Goal: Task Accomplishment & Management: Use online tool/utility

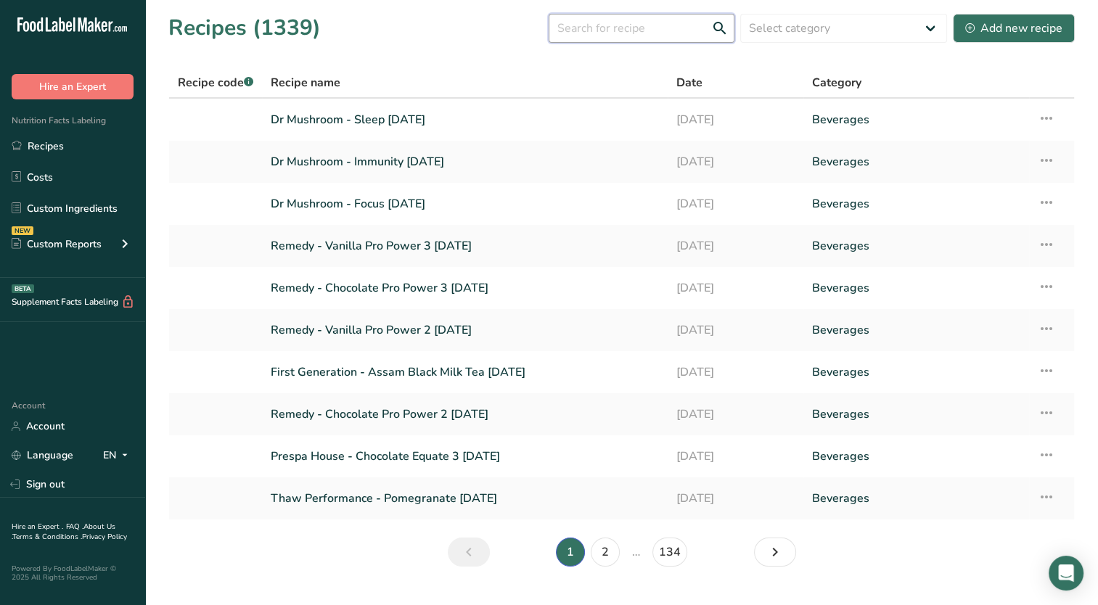
click at [633, 28] on input "text" at bounding box center [642, 28] width 186 height 29
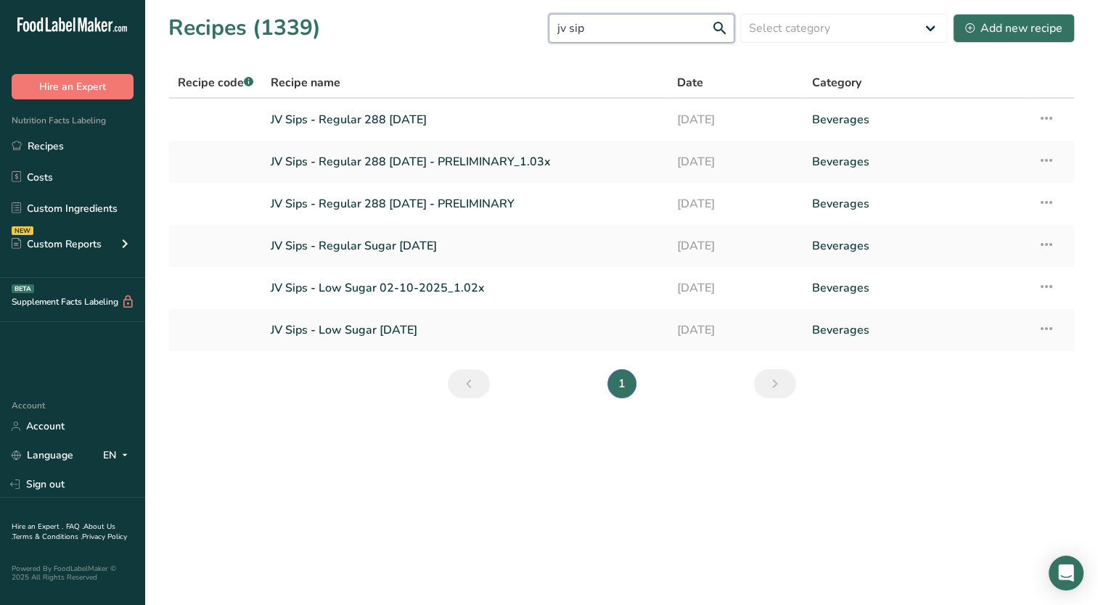
type input "jv sip"
click at [437, 118] on link "JV Sips - Regular 288 03-21-2025" at bounding box center [465, 120] width 388 height 30
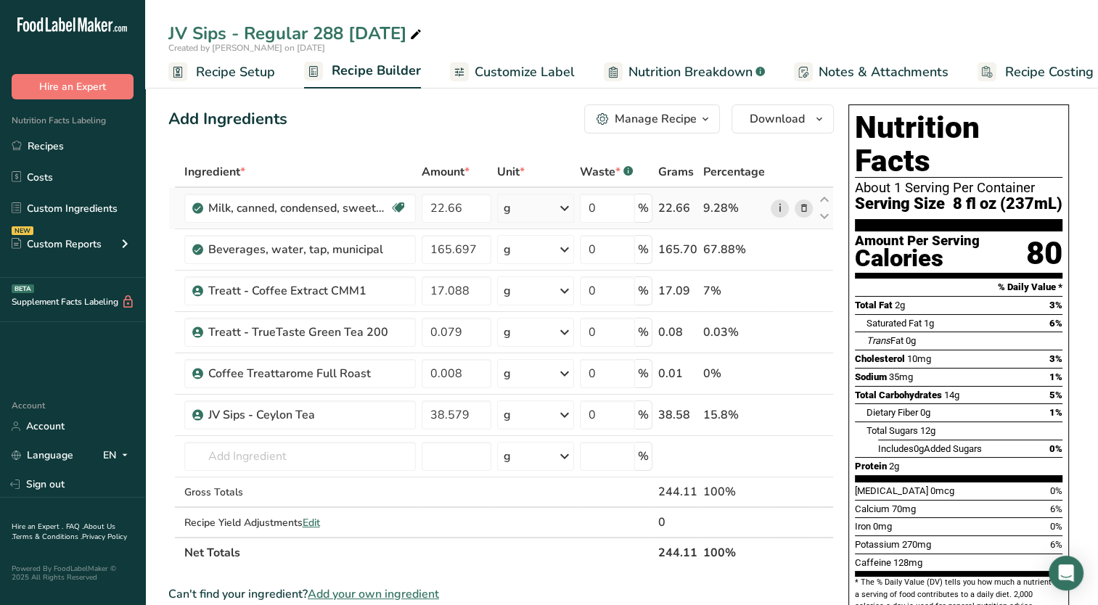
click at [778, 209] on link "i" at bounding box center [780, 209] width 18 height 18
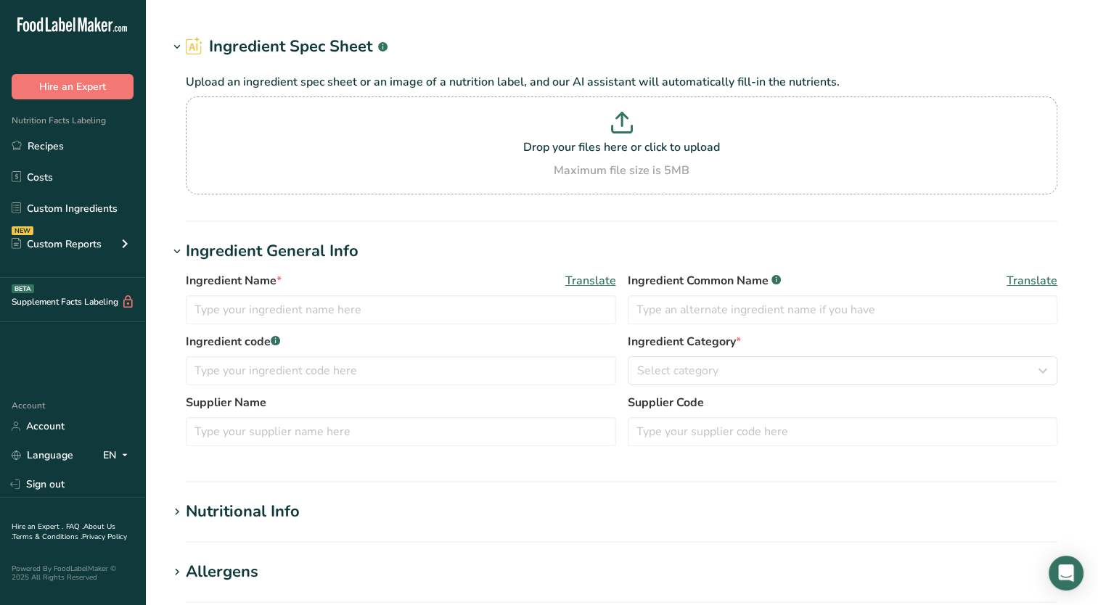
type input "Milk, canned, condensed, sweetened"
type input "Sweetened condensed milk"
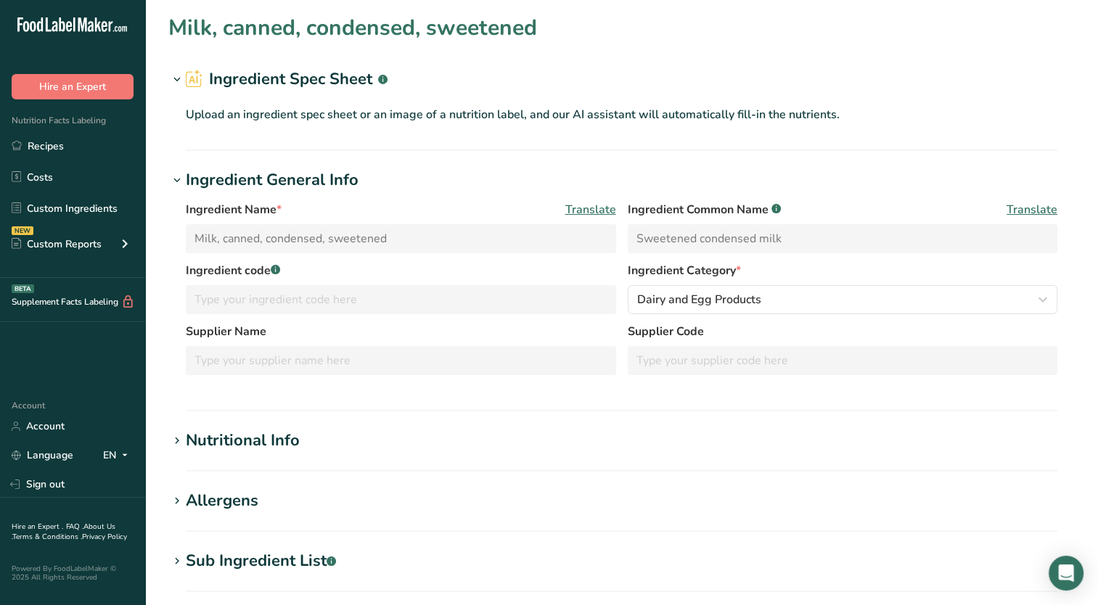
type input "321"
type KJ "1342"
type Fat "8.7"
type Fat "5.49"
type input "34"
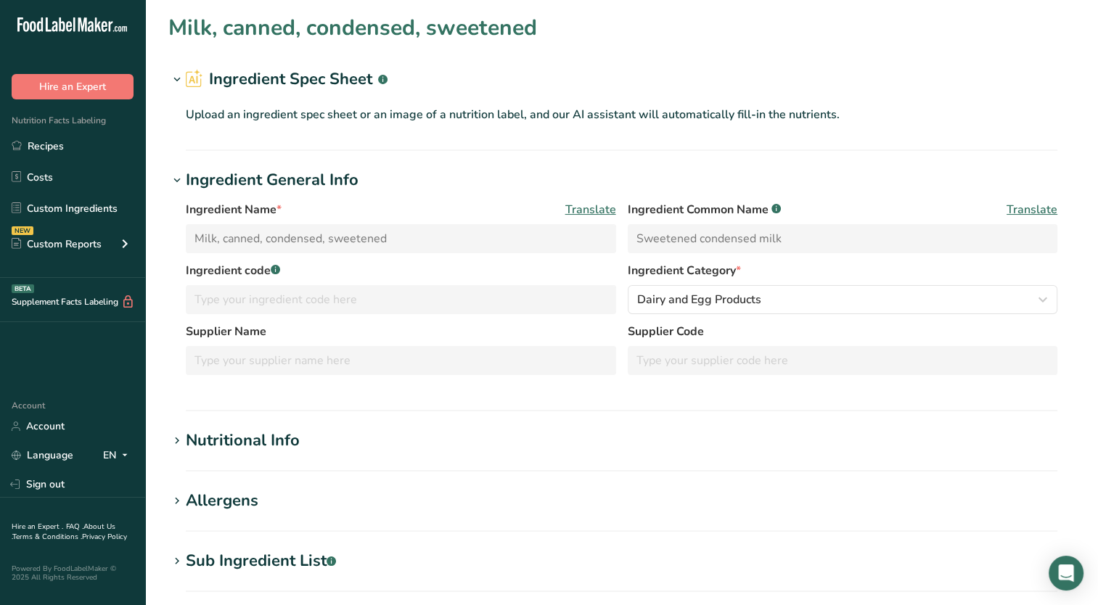
type input "127"
type Carbohydrates "54.4"
type Fiber "0"
type Sugars "54.4"
type input "7.91"
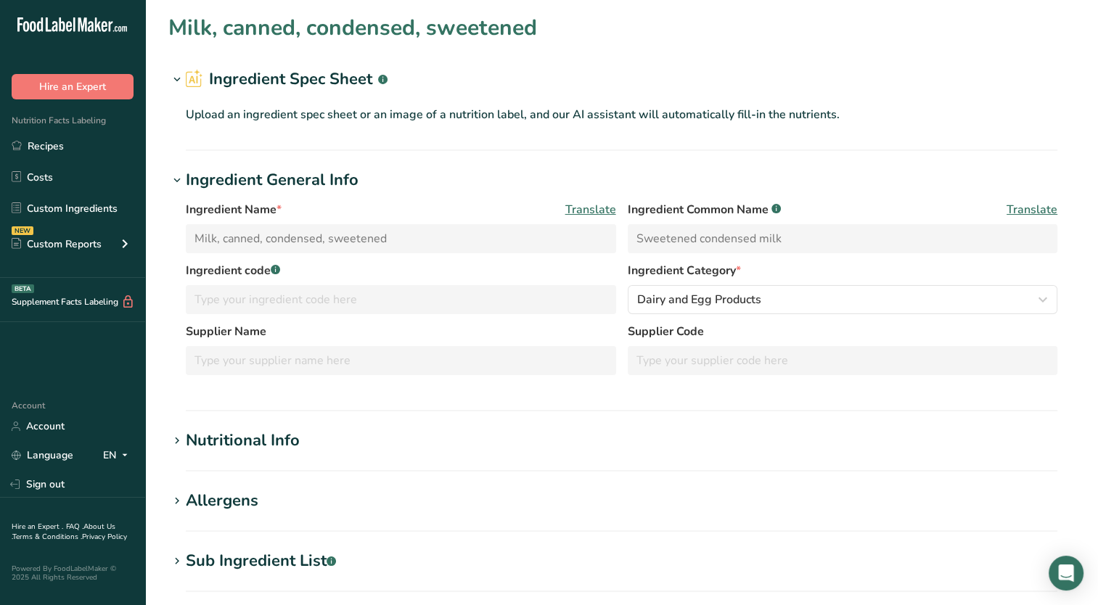
click at [491, 175] on h1 "Ingredient General Info" at bounding box center [621, 180] width 907 height 24
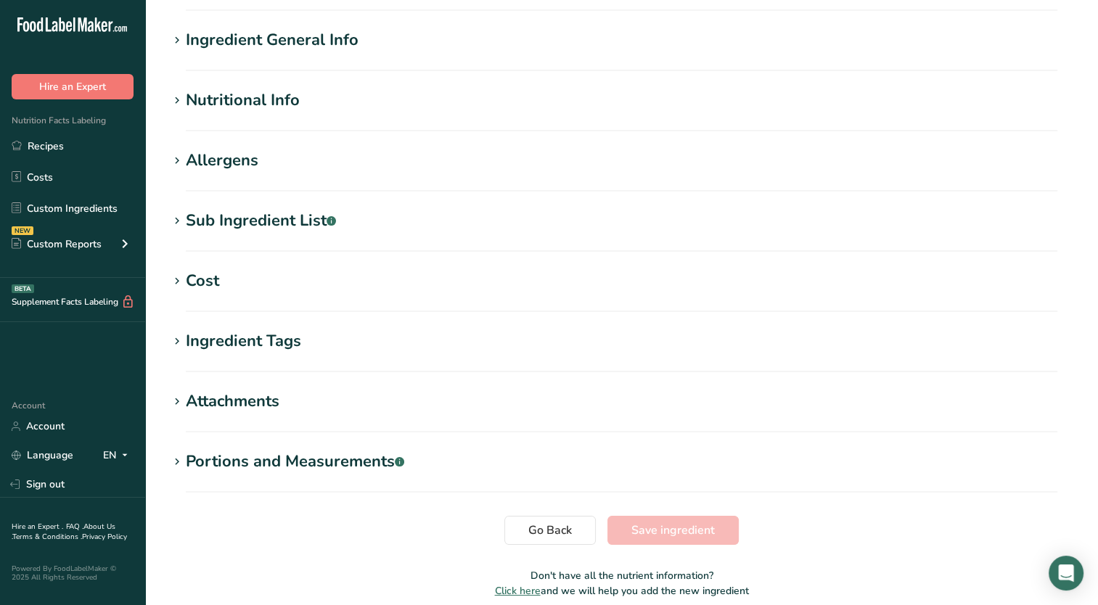
scroll to position [73, 0]
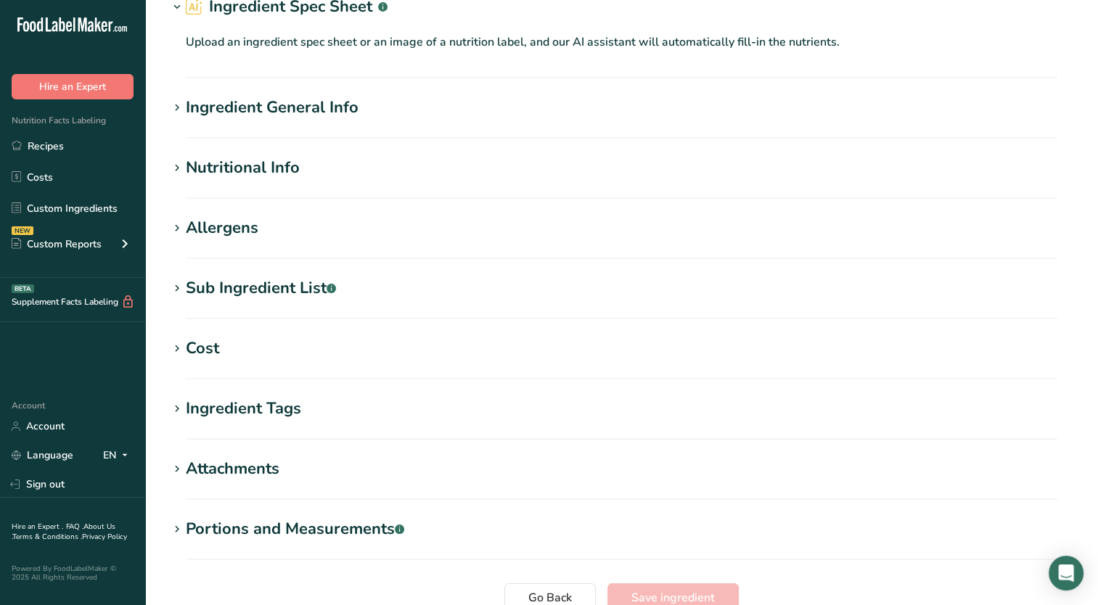
click at [173, 167] on icon at bounding box center [177, 168] width 13 height 20
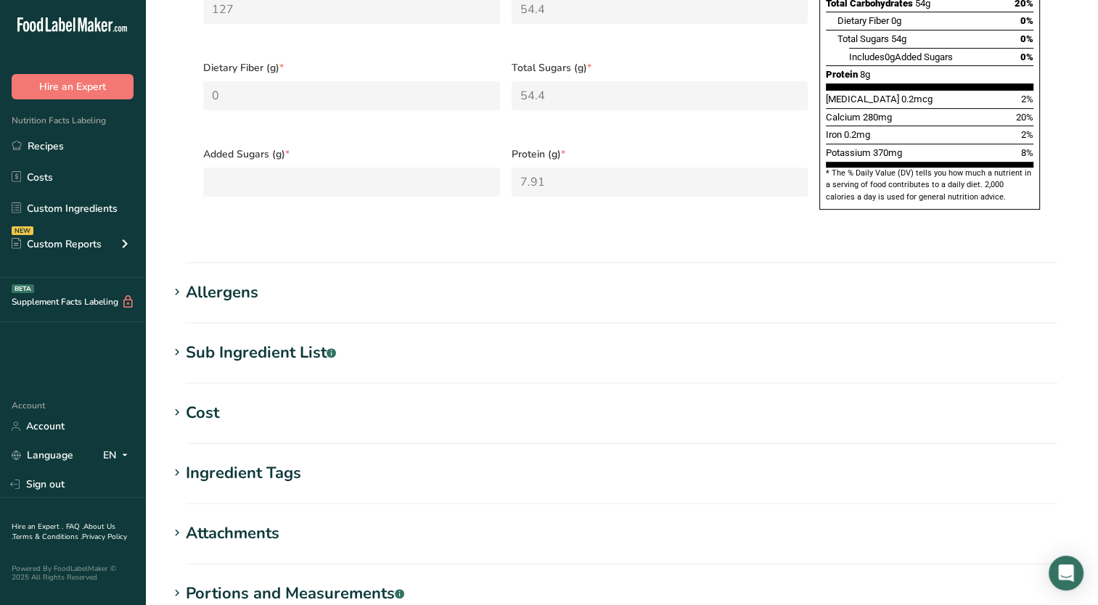
scroll to position [772, 0]
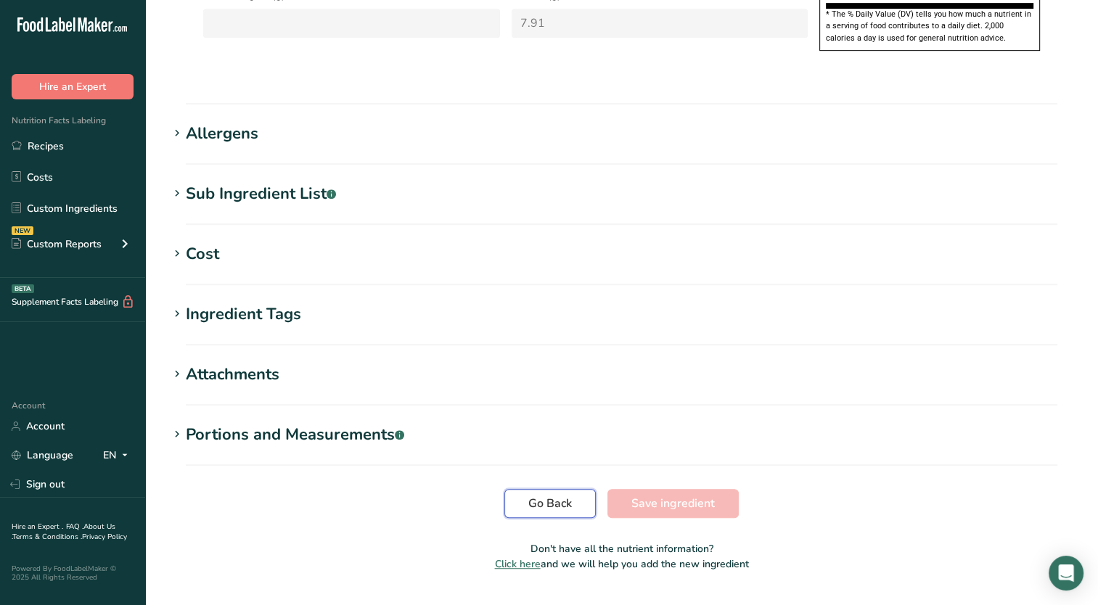
click at [557, 495] on span "Go Back" at bounding box center [551, 503] width 44 height 17
